Goal: Task Accomplishment & Management: Manage account settings

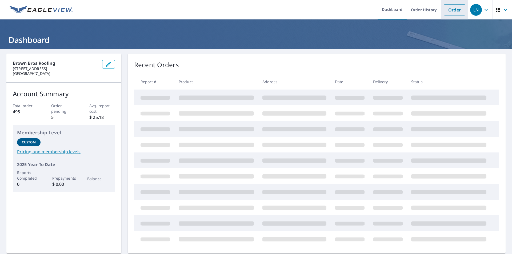
drag, startPoint x: 453, startPoint y: 12, endPoint x: 449, endPoint y: 14, distance: 4.4
click at [453, 12] on link "Order" at bounding box center [455, 9] width 22 height 11
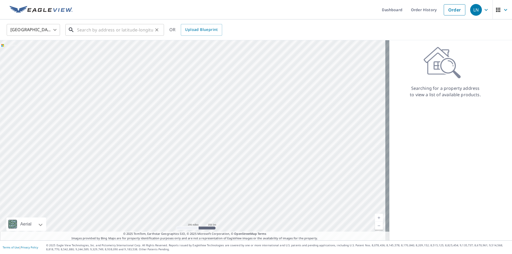
click at [133, 29] on input "text" at bounding box center [115, 29] width 76 height 15
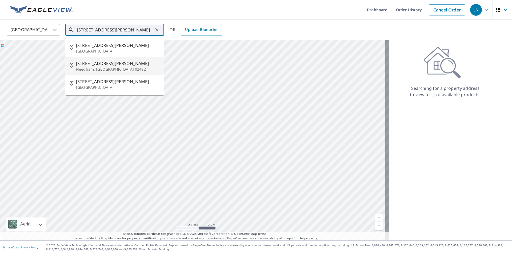
click at [113, 63] on span "[STREET_ADDRESS][PERSON_NAME]" at bounding box center [118, 63] width 84 height 6
type input "[STREET_ADDRESS][PERSON_NAME]"
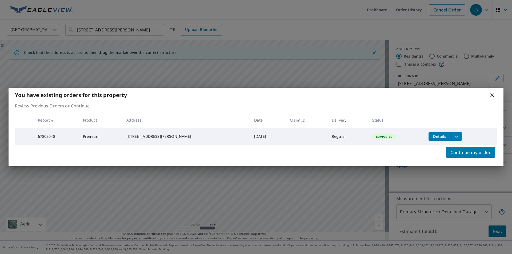
click at [491, 93] on icon at bounding box center [492, 95] width 6 height 6
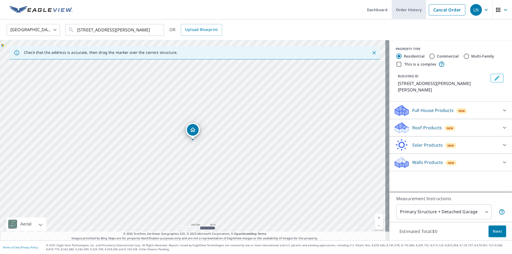
click at [400, 15] on link "Order History" at bounding box center [409, 9] width 34 height 19
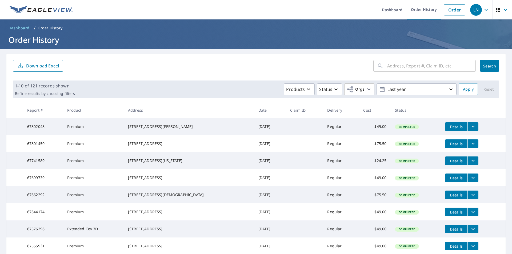
click at [448, 126] on span "Details" at bounding box center [456, 126] width 16 height 5
click at [472, 126] on icon "filesDropdownBtn-67802048" at bounding box center [473, 127] width 3 height 2
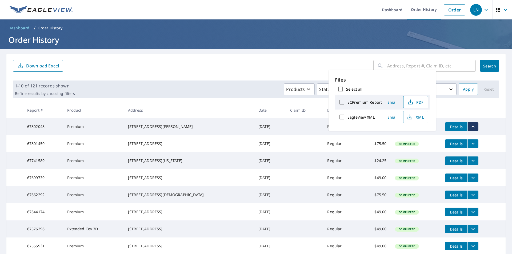
click at [415, 102] on span "PDF" at bounding box center [415, 102] width 17 height 6
